Goal: Information Seeking & Learning: Learn about a topic

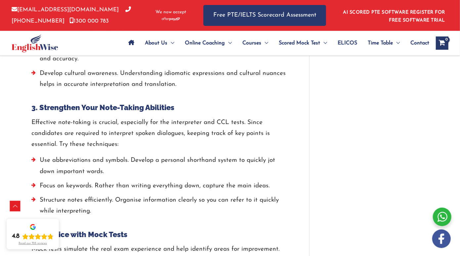
scroll to position [891, 0]
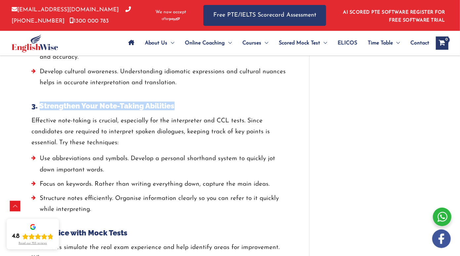
drag, startPoint x: 180, startPoint y: 93, endPoint x: 40, endPoint y: 95, distance: 139.7
click at [40, 101] on h4 "3. Strengthen Your Note-Taking Abilities" at bounding box center [161, 105] width 258 height 9
copy h4 "Strengthen Your Note-Taking Abilities"
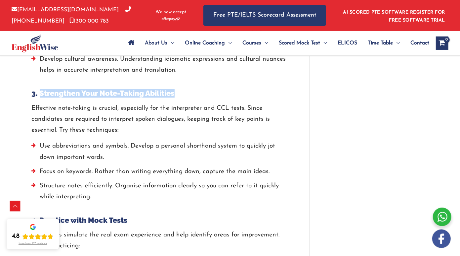
scroll to position [904, 0]
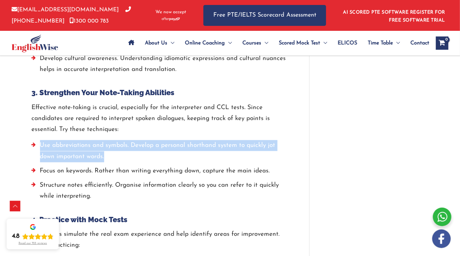
drag, startPoint x: 115, startPoint y: 142, endPoint x: 41, endPoint y: 133, distance: 74.7
click at [41, 140] on li "Use abbreviations and symbols. Develop a personal shorthand system to quickly j…" at bounding box center [161, 152] width 258 height 25
copy li "Use abbreviations and symbols. Develop a personal shorthand system to quickly j…"
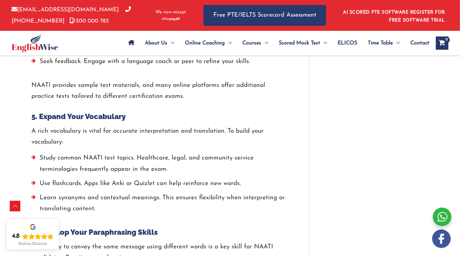
scroll to position [1143, 0]
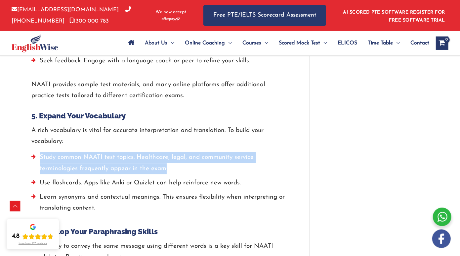
drag, startPoint x: 165, startPoint y: 158, endPoint x: 41, endPoint y: 145, distance: 124.5
click at [41, 152] on li "Study common NAATI test topics. Healthcare, legal, and community service termin…" at bounding box center [161, 164] width 258 height 25
copy li "Study common NAATI test topics. Healthcare, legal, and community service termin…"
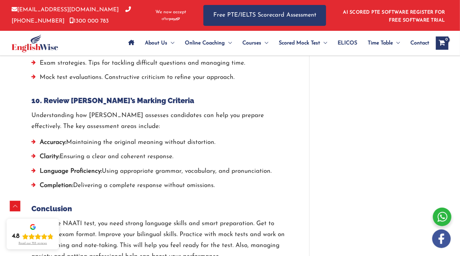
scroll to position [1694, 0]
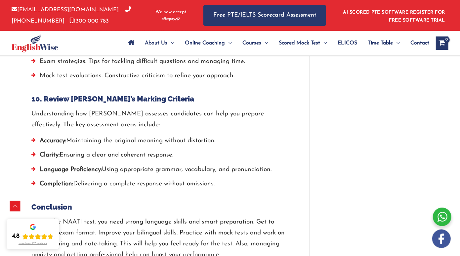
drag, startPoint x: 219, startPoint y: 171, endPoint x: 43, endPoint y: 126, distance: 181.8
click at [43, 135] on ul "Accuracy: Maintaining the original meaning without distortion. Clarity: Ensurin…" at bounding box center [161, 163] width 258 height 57
copy ul "Accuracy: Maintaining the original meaning without distortion. Clarity: Ensurin…"
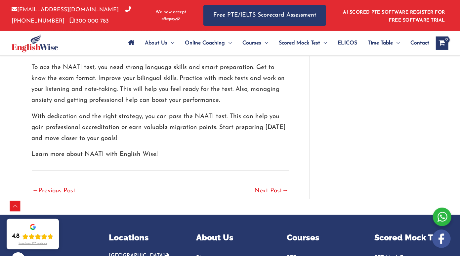
scroll to position [1848, 0]
